Goal: Check status: Check status

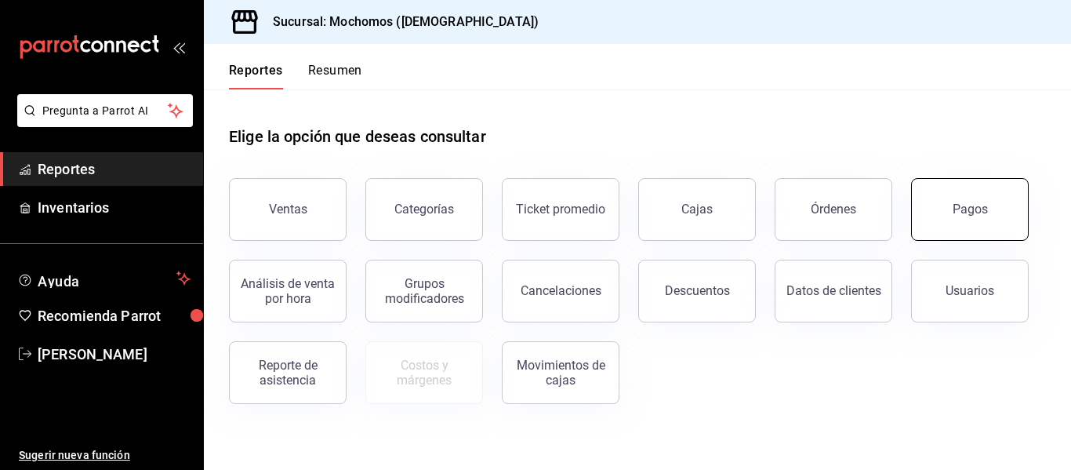
click at [986, 201] on button "Pagos" at bounding box center [970, 209] width 118 height 63
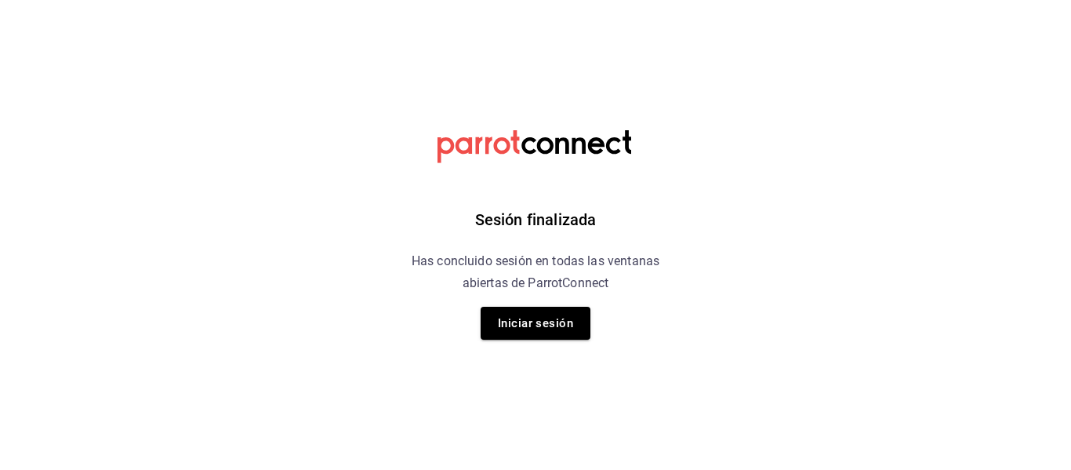
drag, startPoint x: 552, startPoint y: 318, endPoint x: 549, endPoint y: 292, distance: 26.1
click at [549, 302] on div "Sesión finalizada Has concluido sesión en todas las ventanas abiertas de Parrot…" at bounding box center [536, 235] width 396 height 470
drag, startPoint x: 553, startPoint y: 314, endPoint x: 587, endPoint y: 339, distance: 41.6
click at [554, 314] on button "Iniciar sesión" at bounding box center [536, 322] width 110 height 33
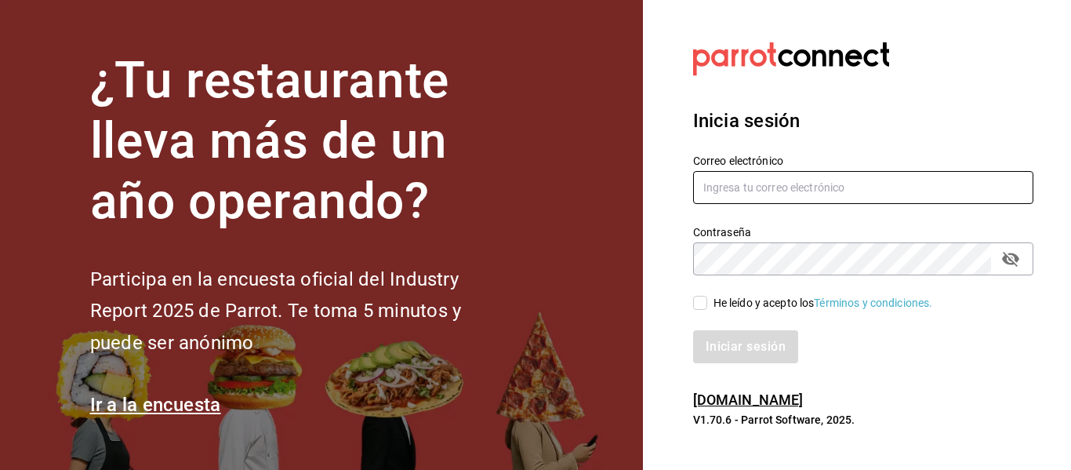
type input "[EMAIL_ADDRESS][DOMAIN_NAME]"
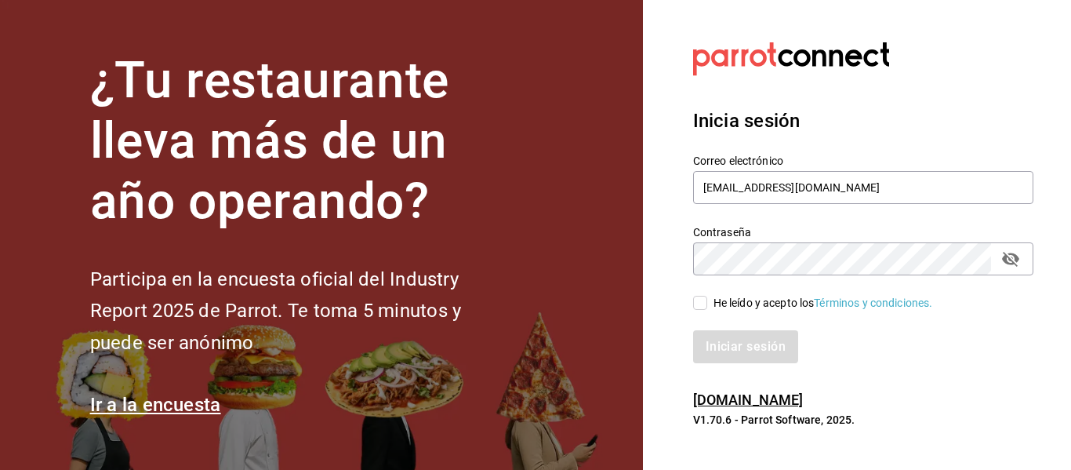
click at [1005, 260] on icon "passwordField" at bounding box center [1010, 259] width 17 height 15
click at [700, 299] on input "He leído y acepto los Términos y condiciones." at bounding box center [700, 303] width 14 height 14
checkbox input "true"
click at [718, 351] on button "Iniciar sesión" at bounding box center [746, 346] width 107 height 33
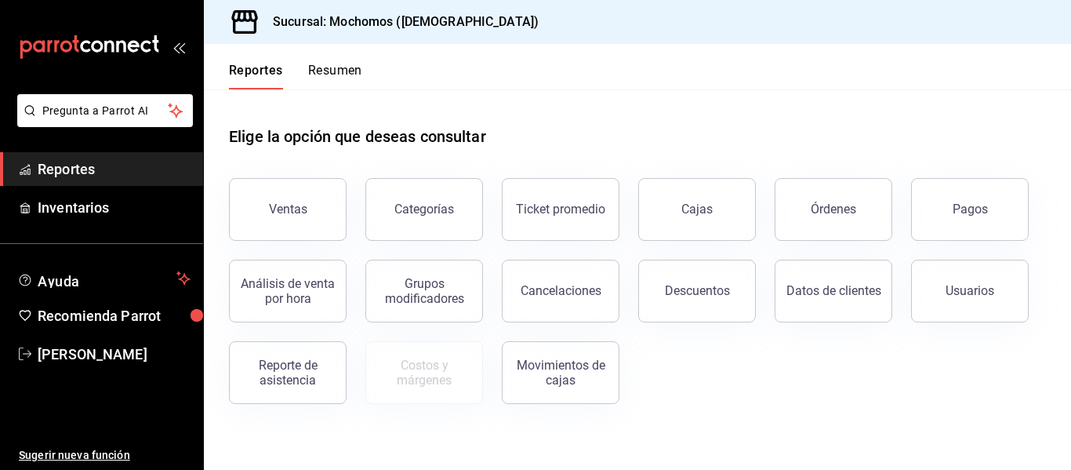
drag, startPoint x: 956, startPoint y: 209, endPoint x: 949, endPoint y: 223, distance: 14.7
click at [956, 209] on div "Pagos" at bounding box center [969, 208] width 35 height 15
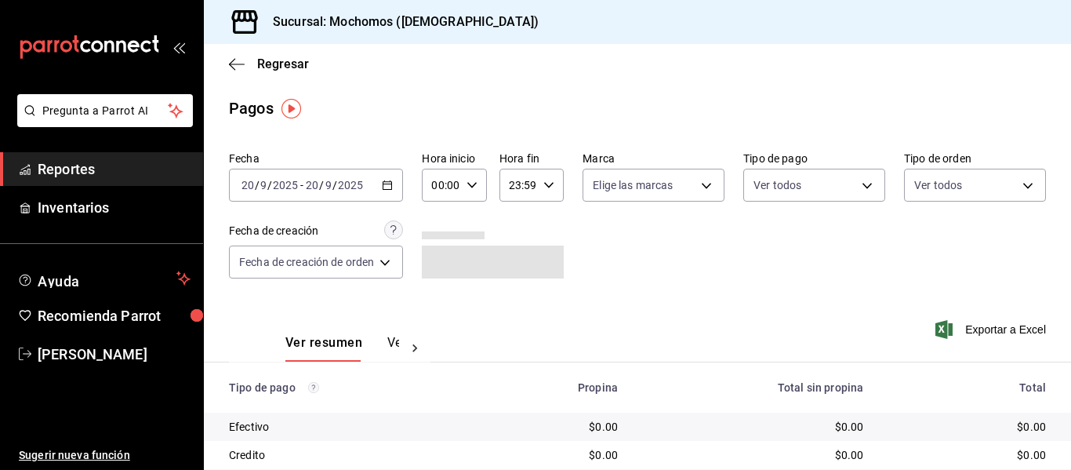
click at [474, 186] on icon "button" at bounding box center [471, 185] width 11 height 11
click at [439, 269] on button "05" at bounding box center [439, 256] width 25 height 31
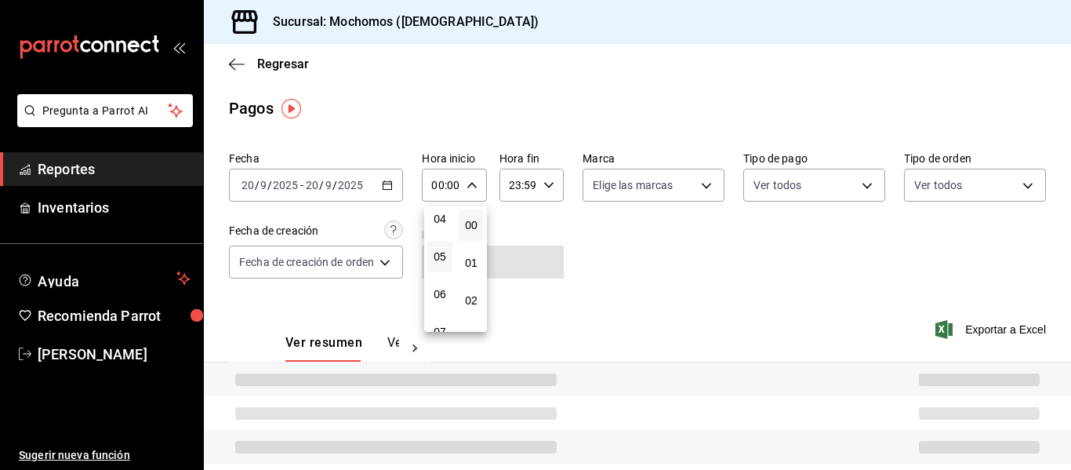
type input "05:00"
